Goal: Entertainment & Leisure: Consume media (video, audio)

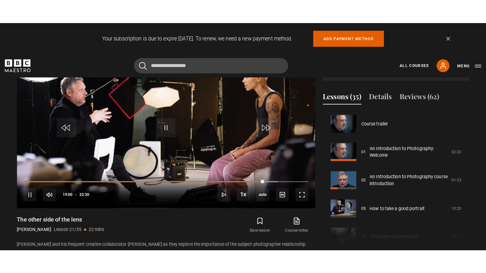
scroll to position [557, 0]
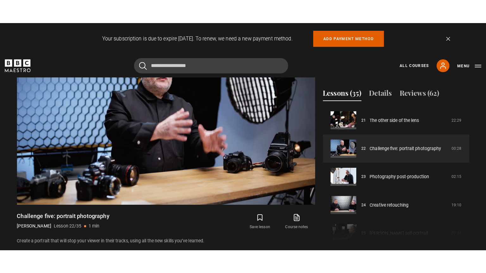
scroll to position [312, 0]
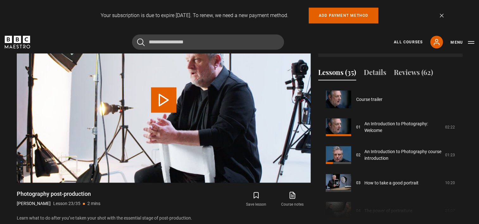
scroll to position [613, 0]
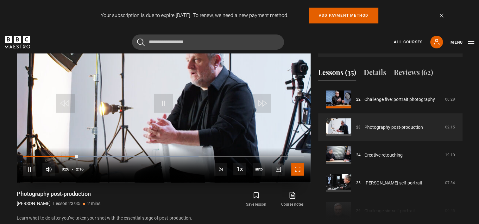
click at [295, 172] on span "Video Player" at bounding box center [297, 169] width 13 height 13
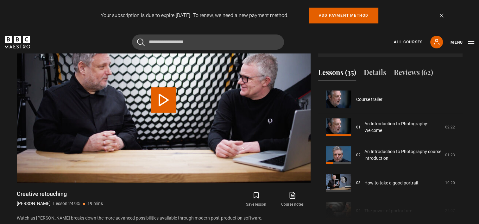
scroll to position [641, 0]
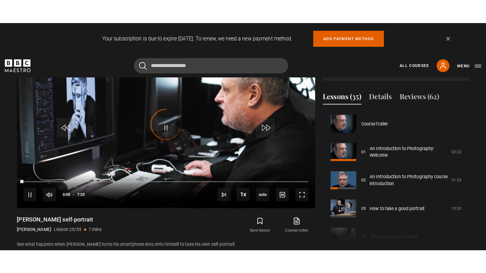
scroll to position [668, 0]
